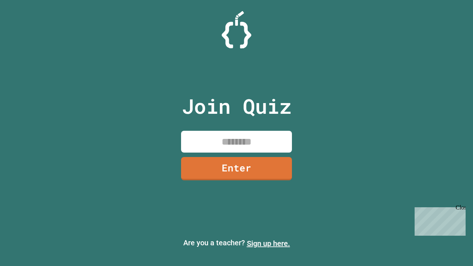
click at [268, 243] on link "Sign up here." at bounding box center [268, 243] width 43 height 9
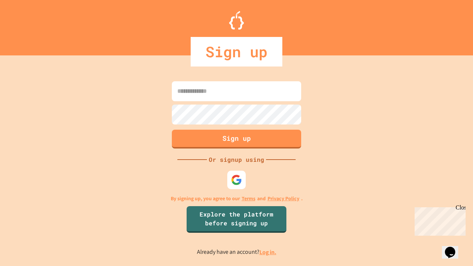
click at [268, 252] on link "Log in." at bounding box center [267, 252] width 17 height 8
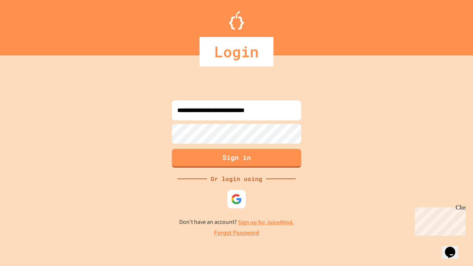
type input "**********"
